Goal: Find specific page/section: Find specific page/section

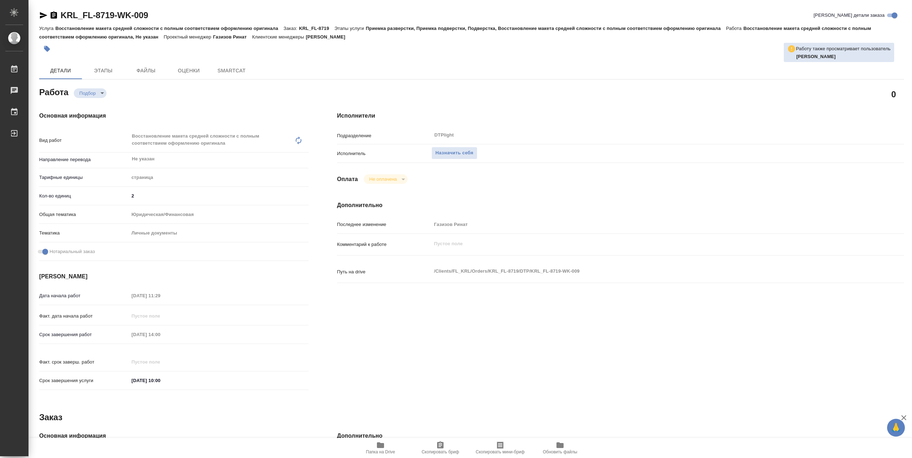
type textarea "x"
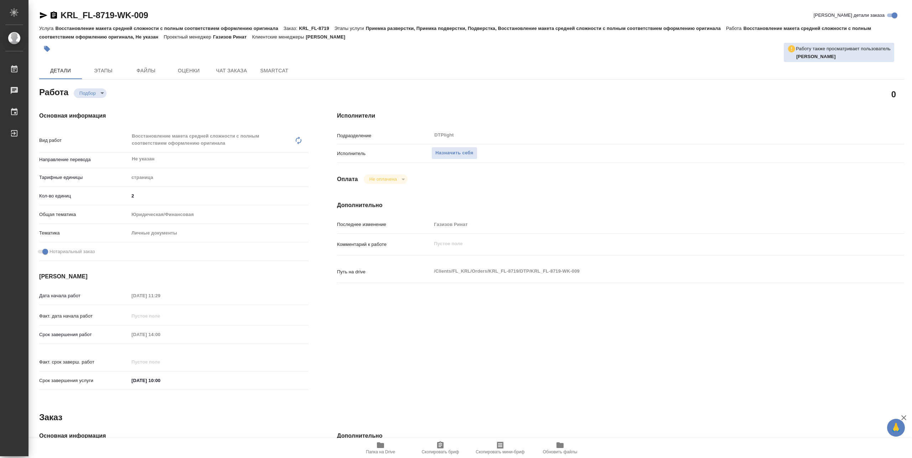
type textarea "x"
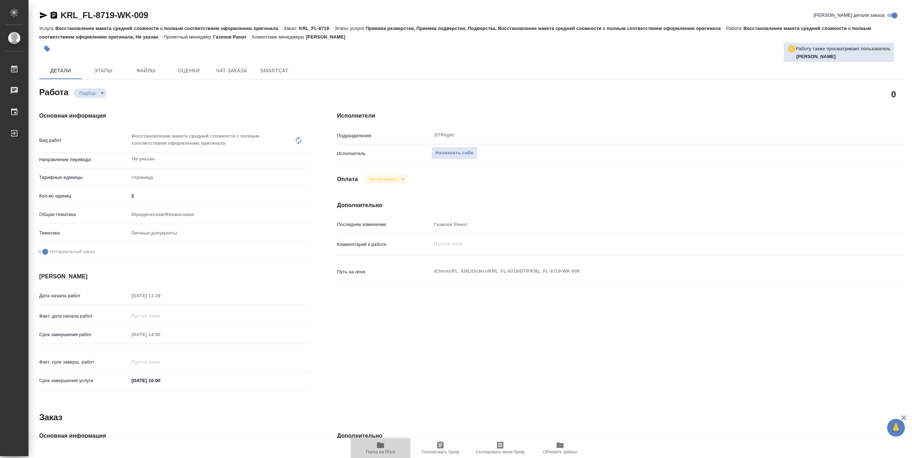
click at [385, 446] on span "Папка на Drive" at bounding box center [380, 448] width 51 height 14
type textarea "x"
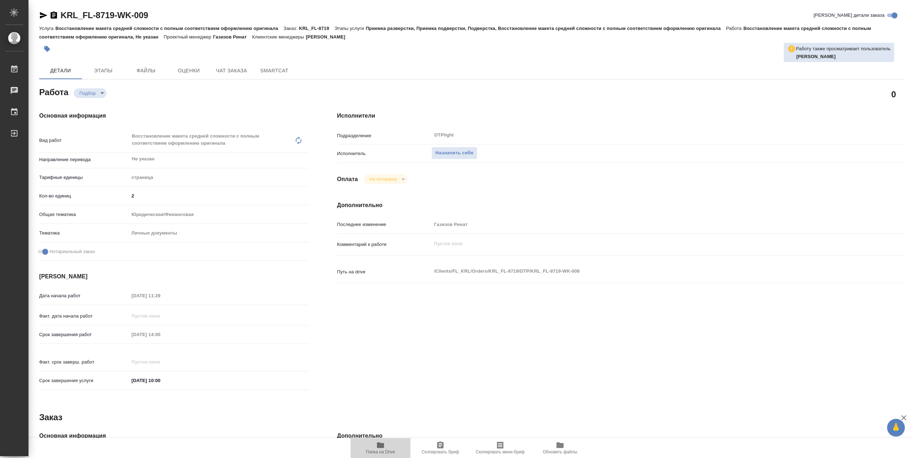
type textarea "x"
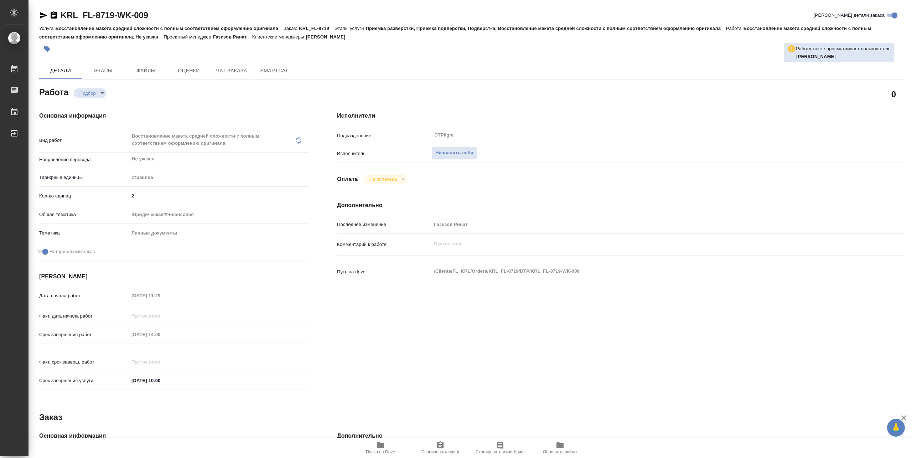
type textarea "x"
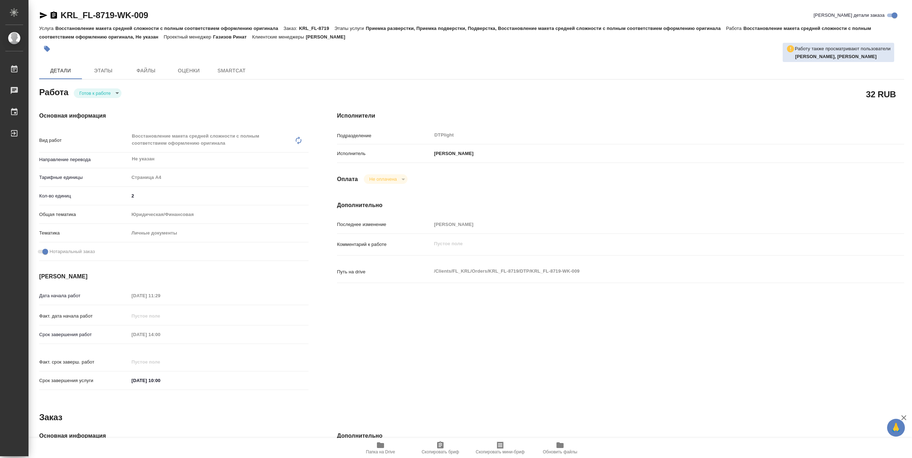
type textarea "x"
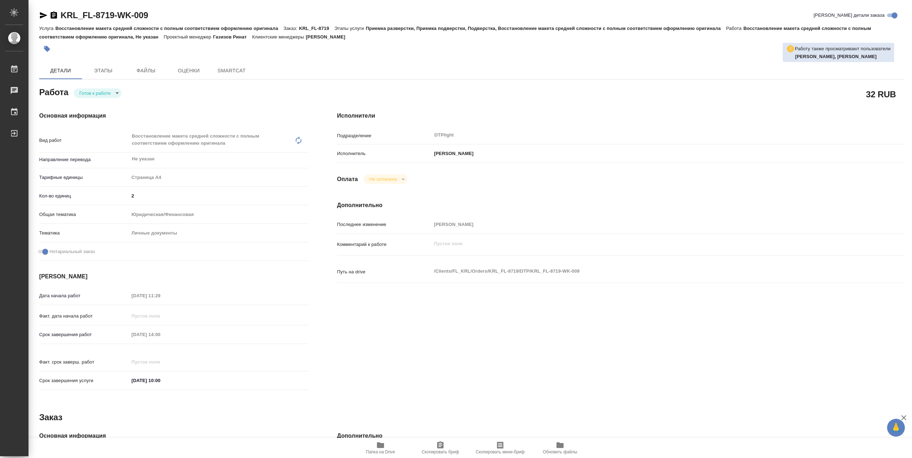
type textarea "x"
